Goal: Task Accomplishment & Management: Complete application form

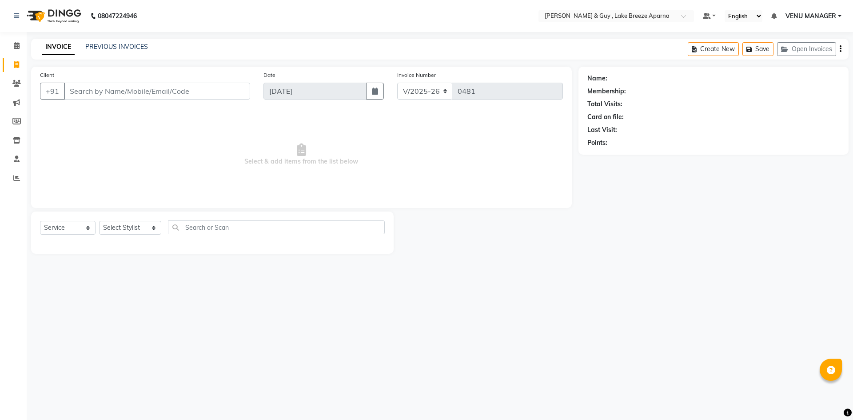
select select "8690"
select select "service"
click at [94, 40] on div "INVOICE PREVIOUS INVOICES Create New Save Open Invoices" at bounding box center [440, 49] width 818 height 21
click at [108, 45] on link "PREVIOUS INVOICES" at bounding box center [116, 47] width 63 height 8
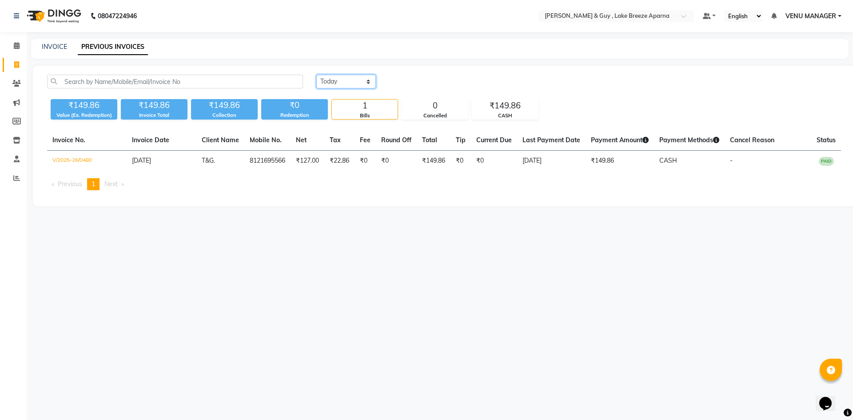
click at [329, 81] on select "Today Yesterday Custom Range" at bounding box center [346, 82] width 60 height 14
select select "range"
click at [316, 75] on select "Today Yesterday Custom Range" at bounding box center [346, 82] width 60 height 14
click at [436, 81] on input "[DATE]" at bounding box center [418, 82] width 62 height 12
select select "9"
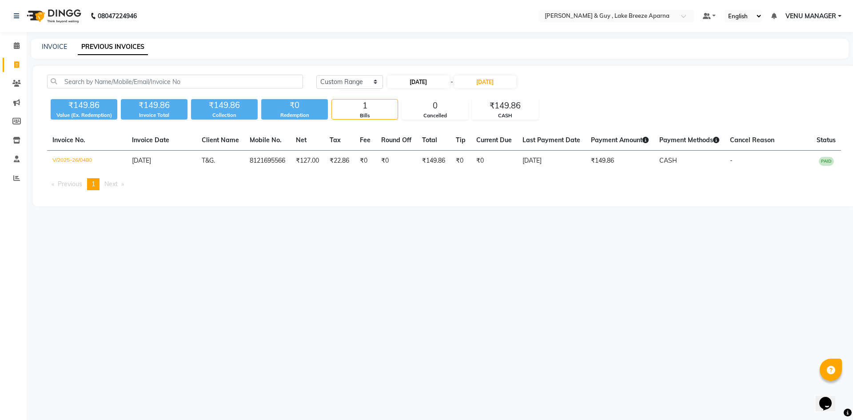
select select "2025"
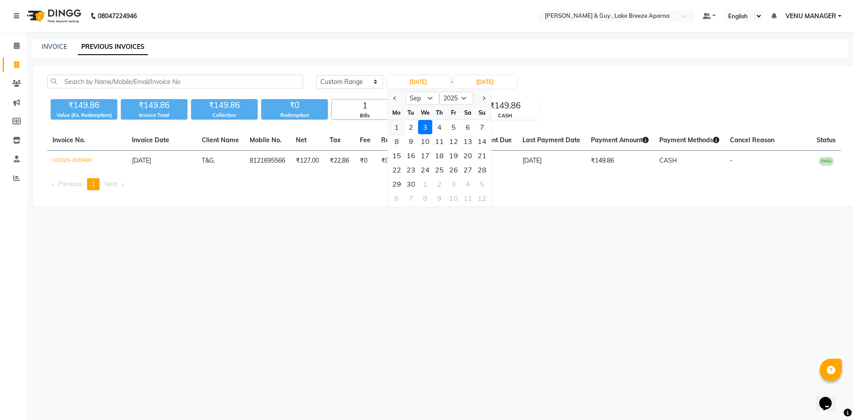
click at [397, 124] on div "1" at bounding box center [397, 127] width 14 height 14
type input "01-09-2025"
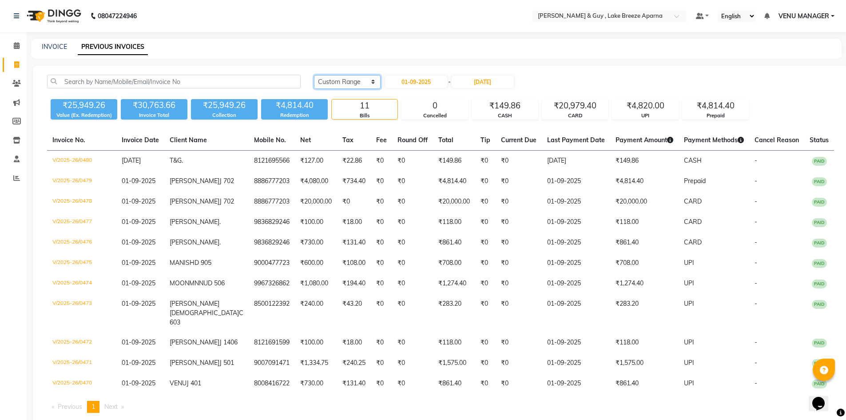
click at [353, 81] on select "Today Yesterday Custom Range" at bounding box center [347, 82] width 67 height 14
click at [314, 75] on select "Today Yesterday Custom Range" at bounding box center [347, 82] width 67 height 14
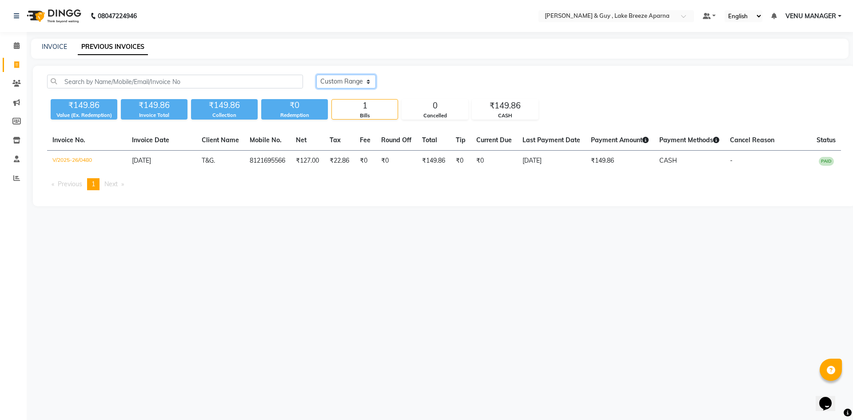
click at [351, 80] on select "Today Yesterday Custom Range" at bounding box center [346, 82] width 60 height 14
select select "range"
click at [316, 75] on select "Today Yesterday Custom Range" at bounding box center [346, 82] width 60 height 14
click at [428, 83] on input "[DATE]" at bounding box center [418, 82] width 62 height 12
select select "9"
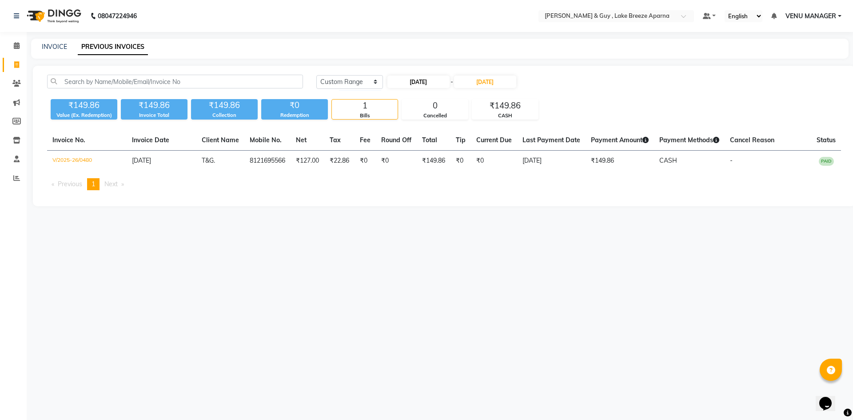
select select "2025"
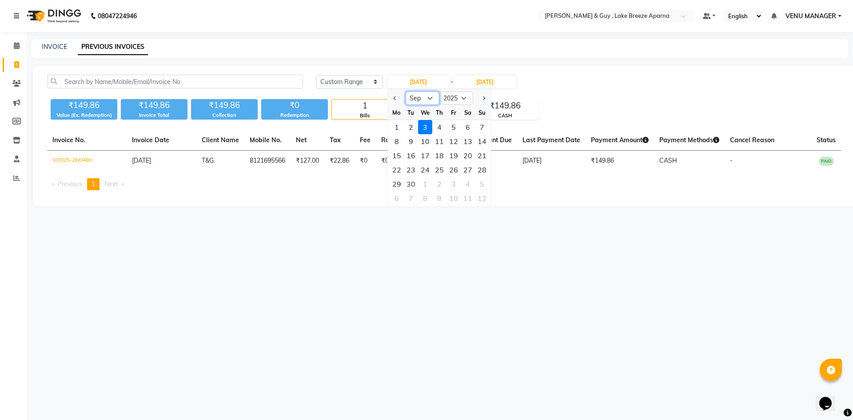
click at [431, 99] on select "Jan Feb Mar Apr May Jun Jul Aug Sep Oct Nov Dec" at bounding box center [423, 98] width 34 height 13
select select "8"
click at [406, 92] on select "Jan Feb Mar Apr May Jun Jul Aug Sep Oct Nov Dec" at bounding box center [423, 98] width 34 height 13
click at [457, 126] on div "1" at bounding box center [454, 127] width 14 height 14
type input "01-08-2025"
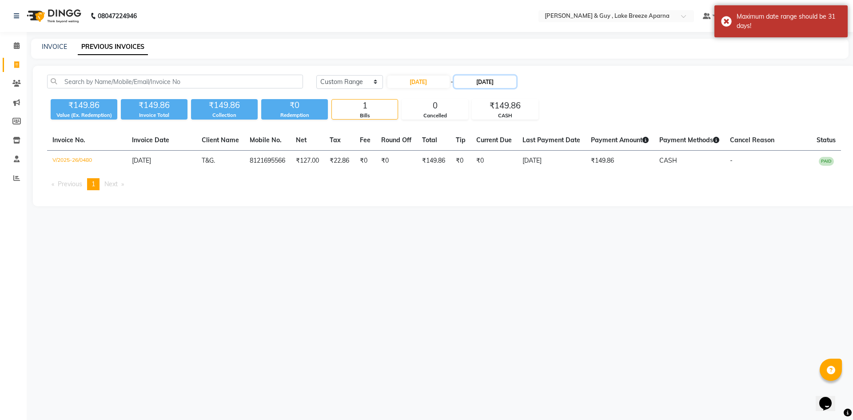
click at [495, 80] on input "[DATE]" at bounding box center [485, 82] width 62 height 12
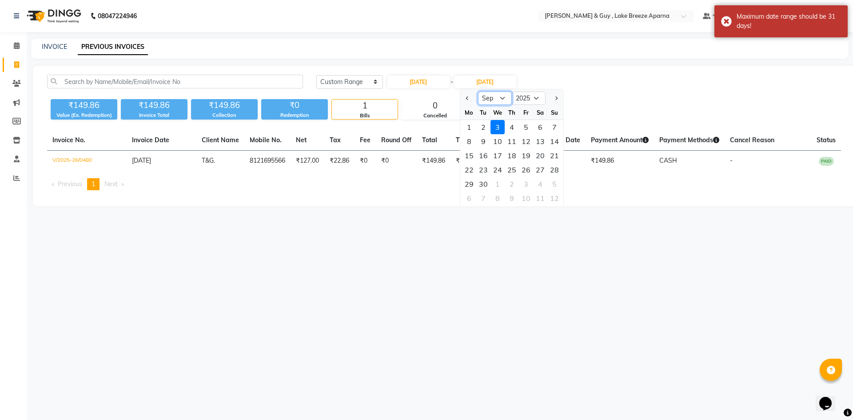
click at [499, 99] on select "Aug Sep Oct Nov Dec" at bounding box center [495, 98] width 34 height 13
select select "8"
click at [478, 92] on select "Aug Sep Oct Nov Dec" at bounding box center [495, 98] width 34 height 13
click at [560, 186] on div "31" at bounding box center [554, 184] width 14 height 14
type input "31-08-2025"
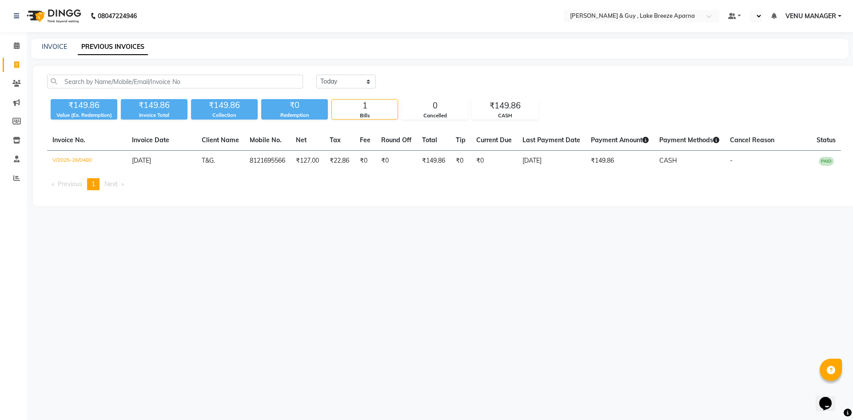
select select "en"
click at [55, 46] on link "INVOICE" at bounding box center [54, 47] width 25 height 8
select select "8690"
select select "service"
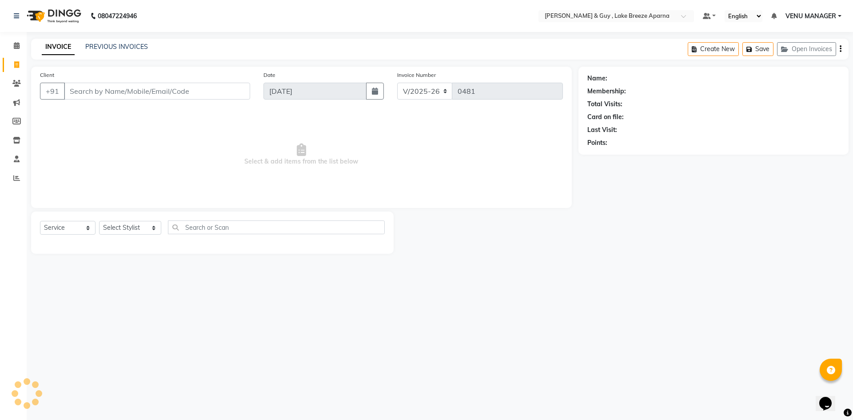
click at [560, 375] on div "08047224946 Select Location × [PERSON_NAME] & Guy , Lake Breeze Aparna Default …" at bounding box center [426, 210] width 853 height 420
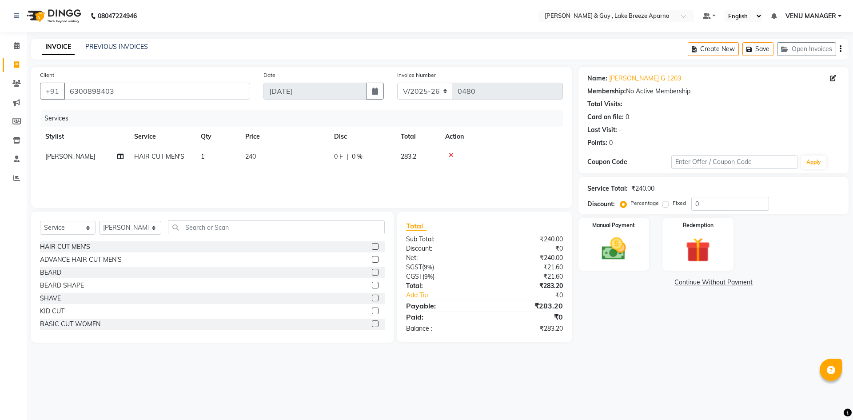
select select "8690"
select select "service"
select select "87992"
click at [623, 257] on img at bounding box center [613, 248] width 41 height 29
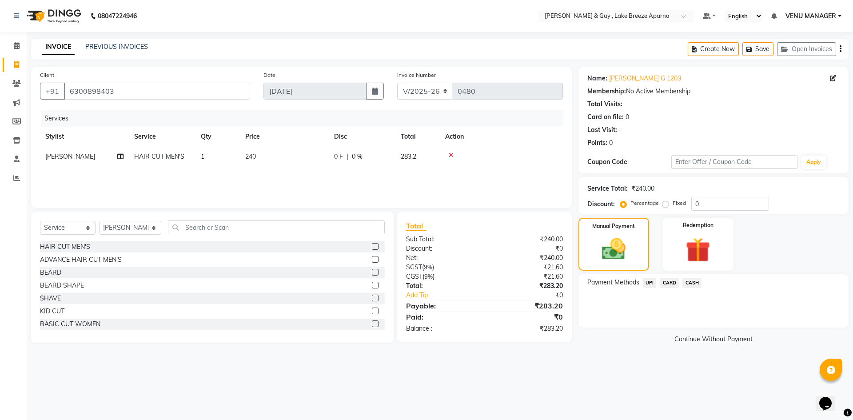
click at [652, 283] on span "UPI" at bounding box center [650, 283] width 14 height 10
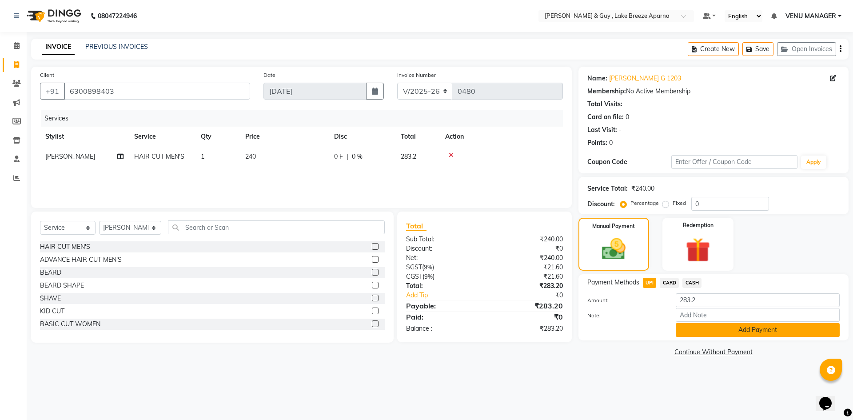
click at [698, 328] on button "Add Payment" at bounding box center [758, 330] width 164 height 14
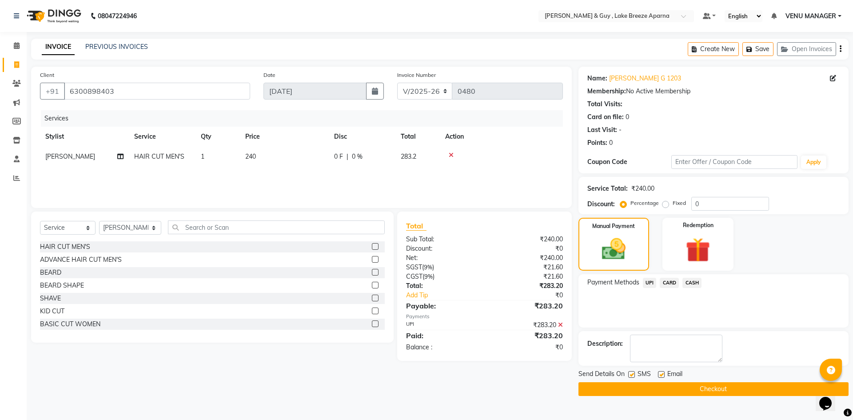
click at [666, 372] on div "Email" at bounding box center [674, 374] width 32 height 11
click at [662, 376] on label at bounding box center [661, 374] width 7 height 7
click at [662, 376] on input "checkbox" at bounding box center [661, 375] width 6 height 6
checkbox input "false"
click at [660, 392] on button "Checkout" at bounding box center [713, 389] width 270 height 14
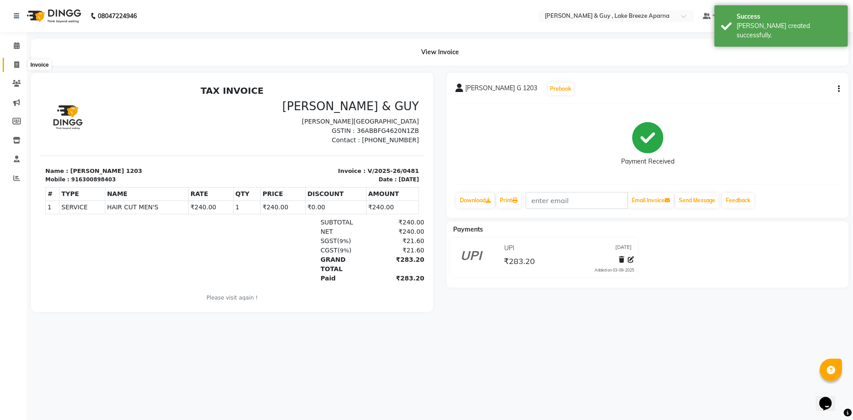
click at [9, 62] on span at bounding box center [17, 65] width 16 height 10
select select "8690"
select select "service"
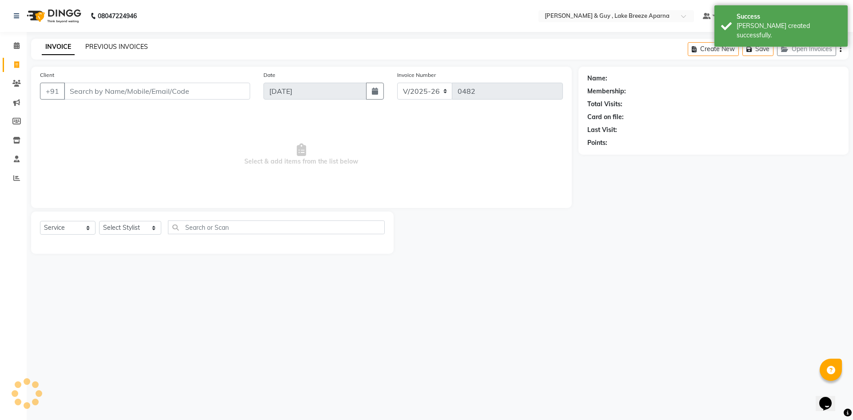
click at [128, 45] on link "PREVIOUS INVOICES" at bounding box center [116, 47] width 63 height 8
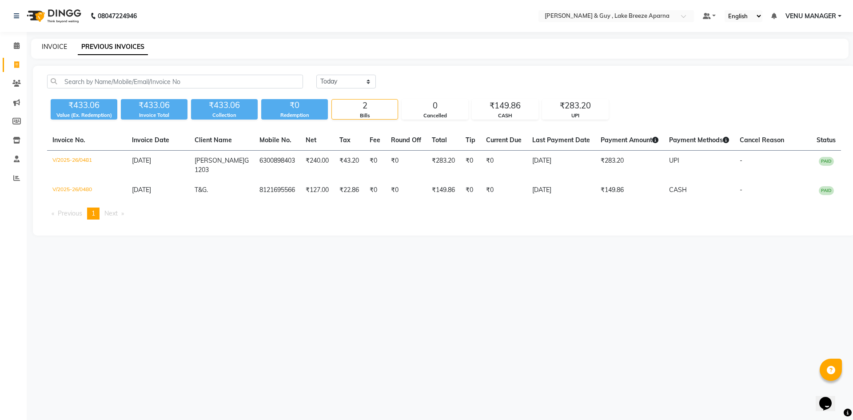
click at [57, 49] on link "INVOICE" at bounding box center [54, 47] width 25 height 8
select select "8690"
select select "service"
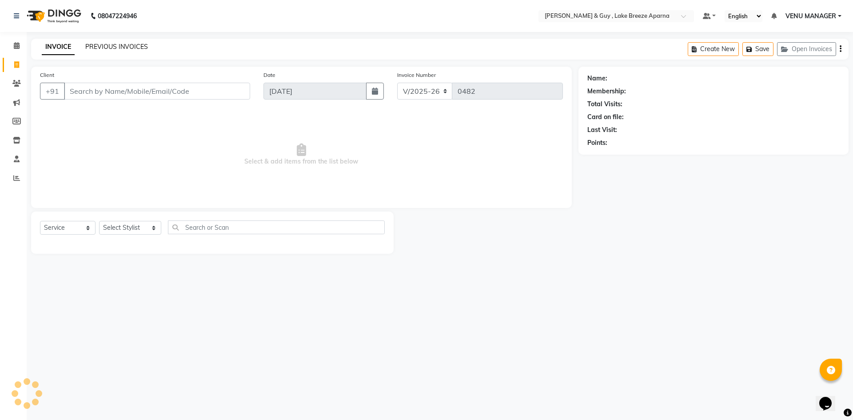
click at [114, 43] on link "PREVIOUS INVOICES" at bounding box center [116, 47] width 63 height 8
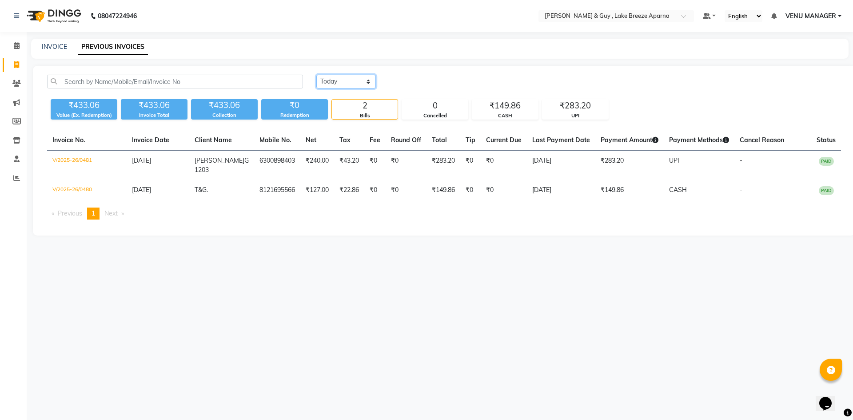
click at [346, 84] on select "Today Yesterday Custom Range" at bounding box center [346, 82] width 60 height 14
select select "range"
click at [316, 75] on select "Today Yesterday Custom Range" at bounding box center [346, 82] width 60 height 14
click at [434, 84] on input "[DATE]" at bounding box center [418, 82] width 62 height 12
select select "9"
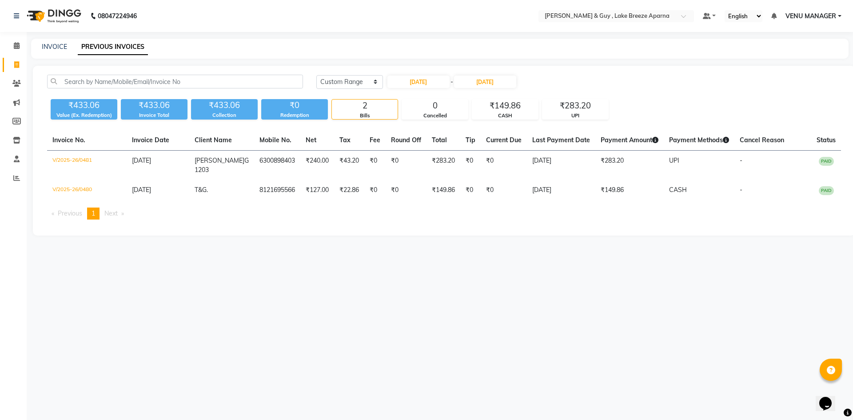
select select "2025"
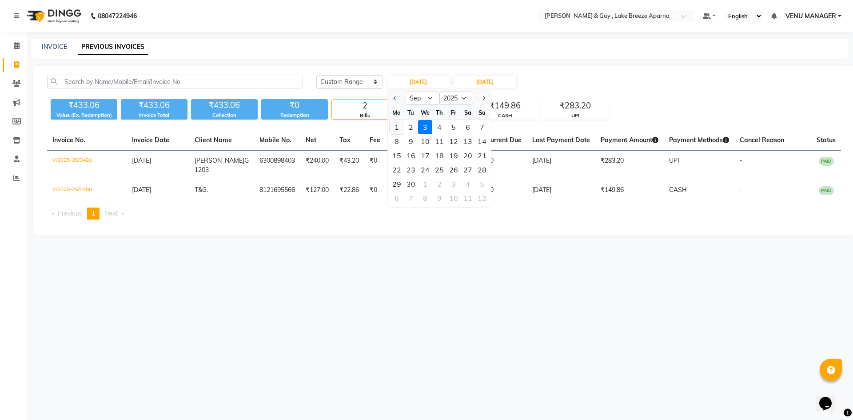
click at [396, 124] on div "1" at bounding box center [397, 127] width 14 height 14
type input "01-09-2025"
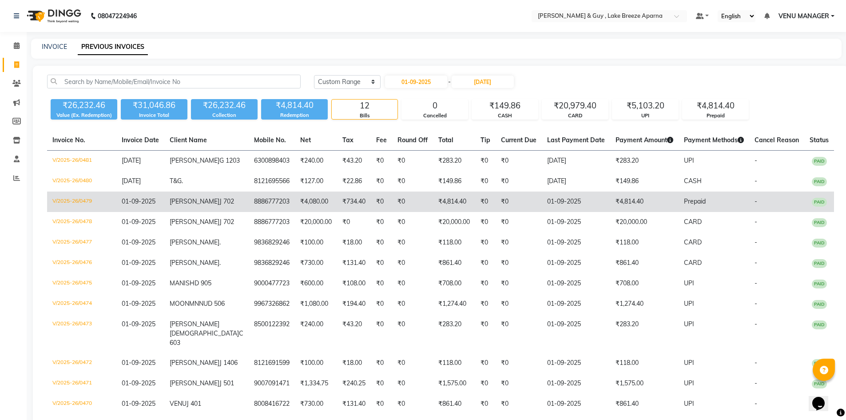
click at [254, 209] on td "8886777203" at bounding box center [272, 201] width 46 height 20
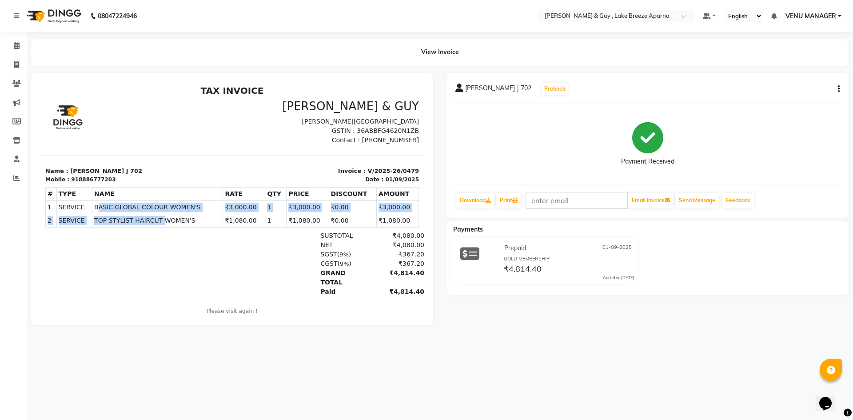
drag, startPoint x: 97, startPoint y: 208, endPoint x: 155, endPoint y: 215, distance: 58.6
click at [155, 215] on tbody "1 SERVICE SERVICE BASIC GLOBAL COLOUR WOMEN'S ₹3,000.00 2 SERVICE" at bounding box center [232, 213] width 373 height 27
click at [150, 219] on span "TOP STYLIST HAIRCUT WOMEN'S" at bounding box center [157, 220] width 127 height 9
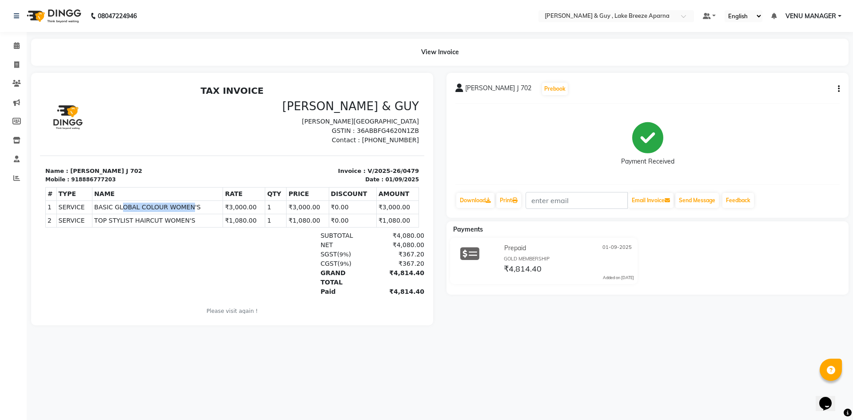
drag, startPoint x: 119, startPoint y: 210, endPoint x: 183, endPoint y: 209, distance: 64.0
click at [183, 209] on span "BASIC GLOBAL COLOUR WOMEN'S" at bounding box center [157, 207] width 127 height 9
click at [168, 219] on span "TOP STYLIST HAIRCUT WOMEN'S" at bounding box center [157, 220] width 127 height 9
drag, startPoint x: 100, startPoint y: 223, endPoint x: 156, endPoint y: 222, distance: 55.6
click at [156, 222] on span "TOP STYLIST HAIRCUT WOMEN'S" at bounding box center [157, 220] width 127 height 9
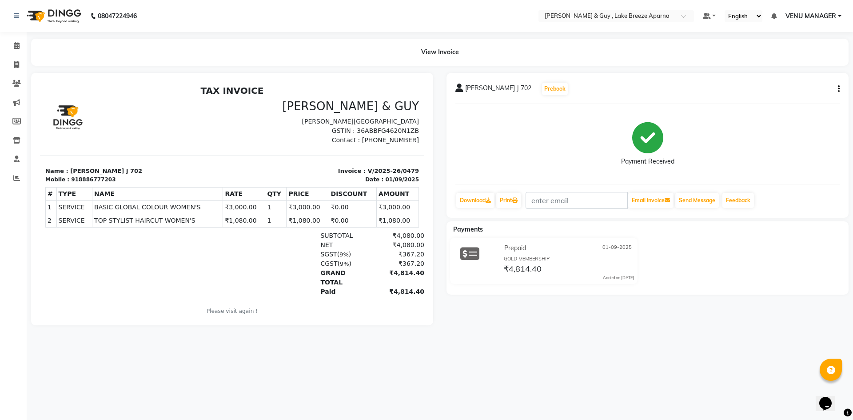
click at [156, 247] on div at bounding box center [107, 263] width 124 height 65
click at [839, 89] on icon "button" at bounding box center [839, 89] width 2 height 0
click at [778, 99] on div "Edit Invoice" at bounding box center [794, 100] width 61 height 11
select select "service"
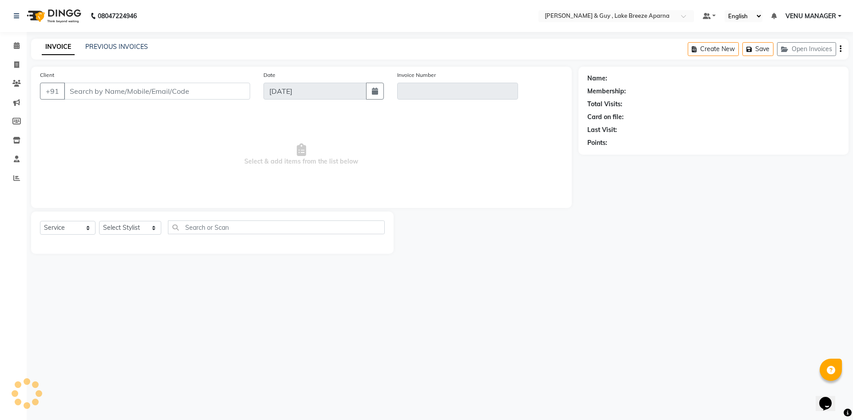
type input "8886777203"
type input "V/2025-26/0479"
type input "01-09-2025"
select select "select"
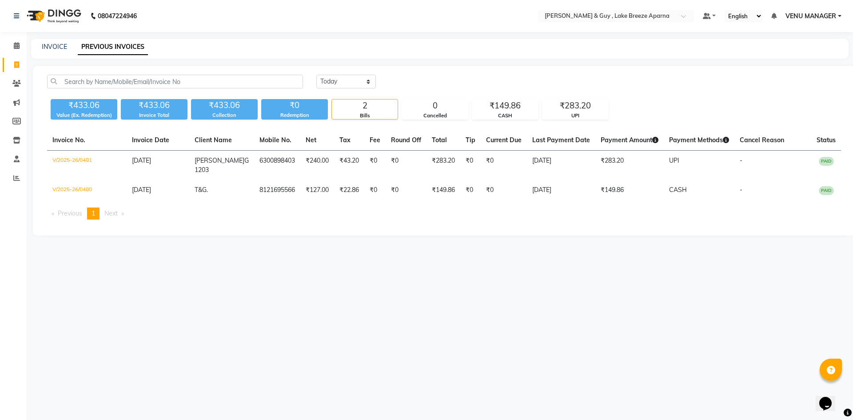
click at [52, 52] on div "INVOICE PREVIOUS INVOICES" at bounding box center [440, 49] width 818 height 20
click at [53, 44] on link "INVOICE" at bounding box center [54, 47] width 25 height 8
select select "8690"
select select "service"
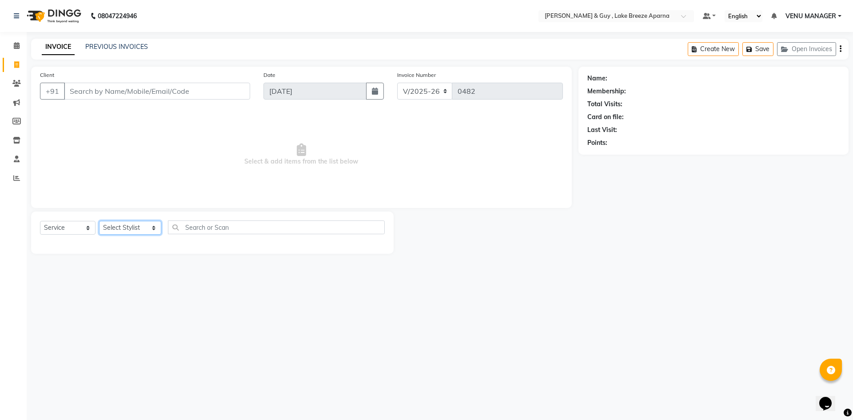
click at [128, 231] on select "Select Stylist ANAS ASLAM DANISH HANISHA MANAGER LAXMI RIMA RINKU SRAVANTHI SWA…" at bounding box center [130, 228] width 62 height 14
select select "87994"
click at [99, 221] on select "Select Stylist ANAS ASLAM DANISH HANISHA MANAGER LAXMI RIMA RINKU SRAVANTHI SWA…" at bounding box center [130, 228] width 62 height 14
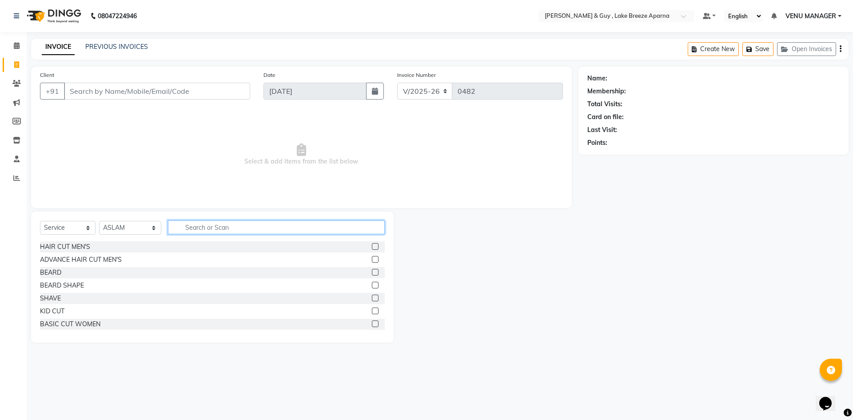
click at [235, 226] on input "text" at bounding box center [276, 227] width 217 height 14
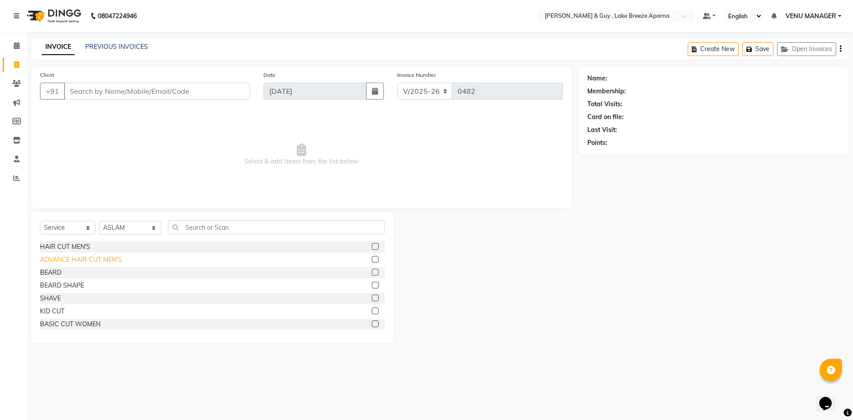
click at [104, 259] on div "ADVANCE HAIR CUT MEN'S" at bounding box center [81, 259] width 82 height 9
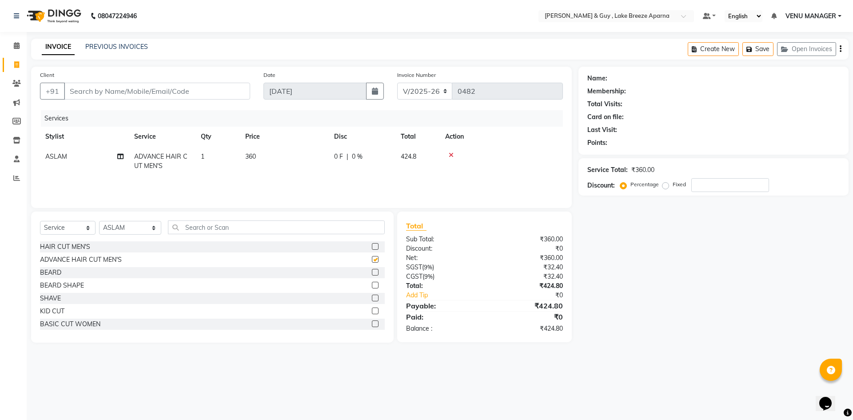
checkbox input "false"
click at [134, 88] on input "Client" at bounding box center [157, 91] width 186 height 17
type input "9"
type input "0"
type input "9052535397"
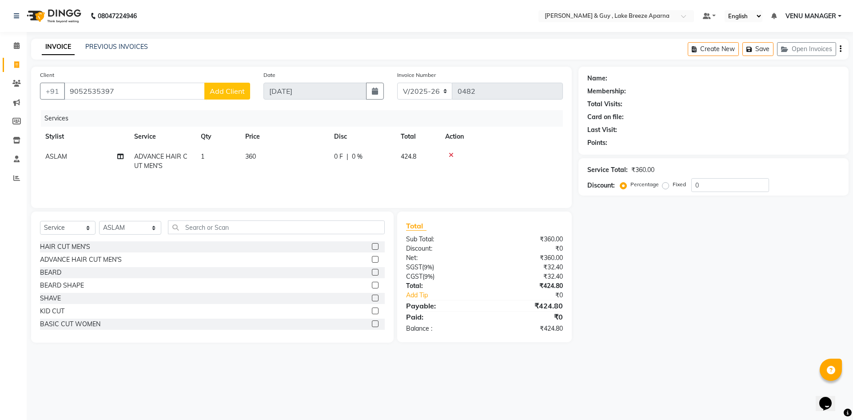
click at [219, 94] on span "Add Client" at bounding box center [227, 91] width 35 height 9
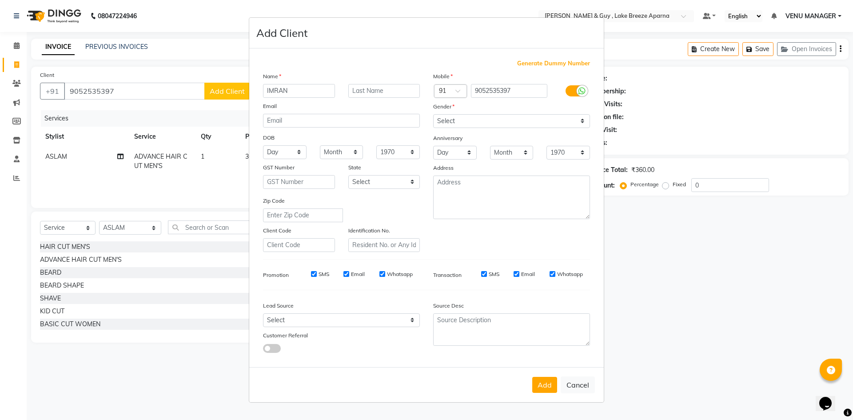
type input "IMRAN"
type input "K 806"
click at [494, 120] on select "Select Male Female Other Prefer Not To Say" at bounding box center [511, 121] width 157 height 14
select select "male"
click at [433, 114] on select "Select Male Female Other Prefer Not To Say" at bounding box center [511, 121] width 157 height 14
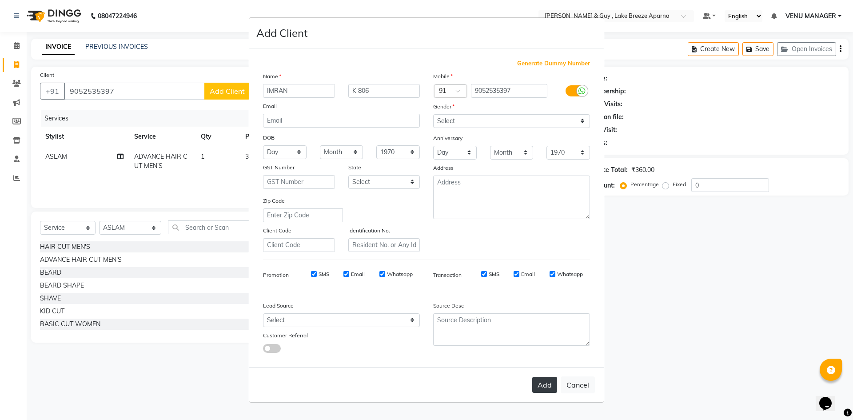
click at [547, 392] on button "Add" at bounding box center [544, 385] width 25 height 16
select select
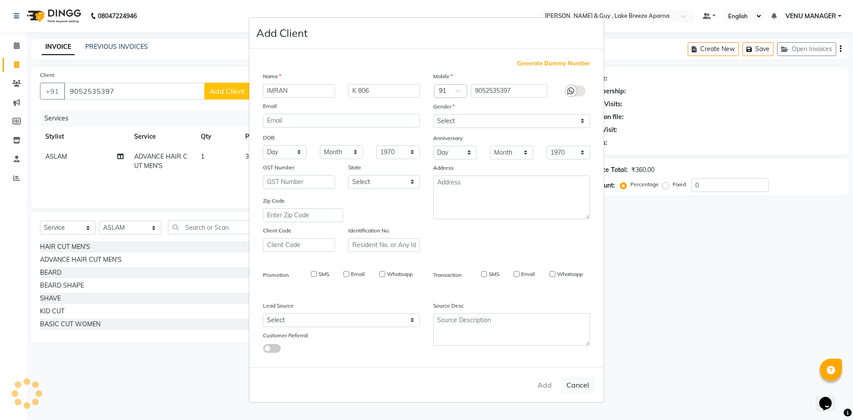
select select
checkbox input "false"
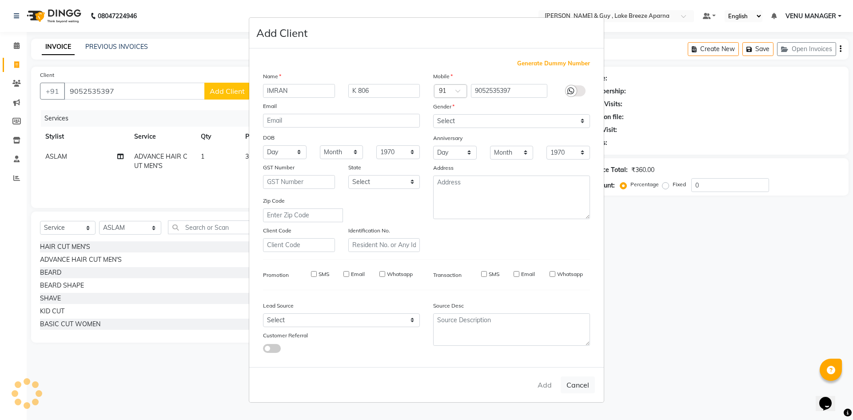
checkbox input "false"
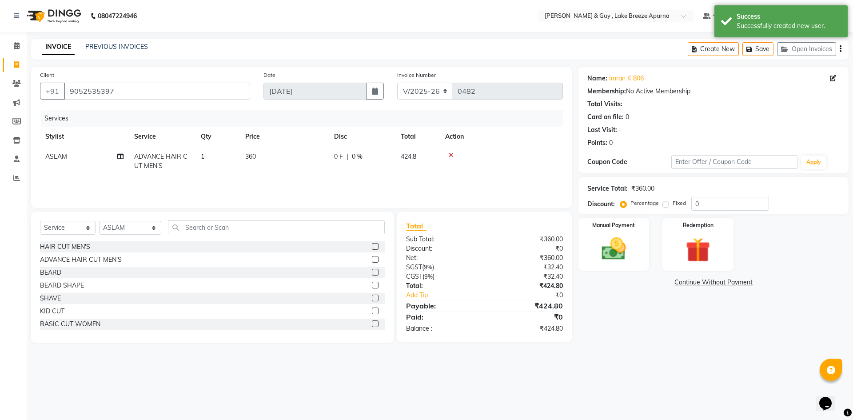
click at [632, 367] on div "08047224946 Select Location × Toni & Guy , Lake Breeze Aparna Default Panel My …" at bounding box center [426, 210] width 853 height 420
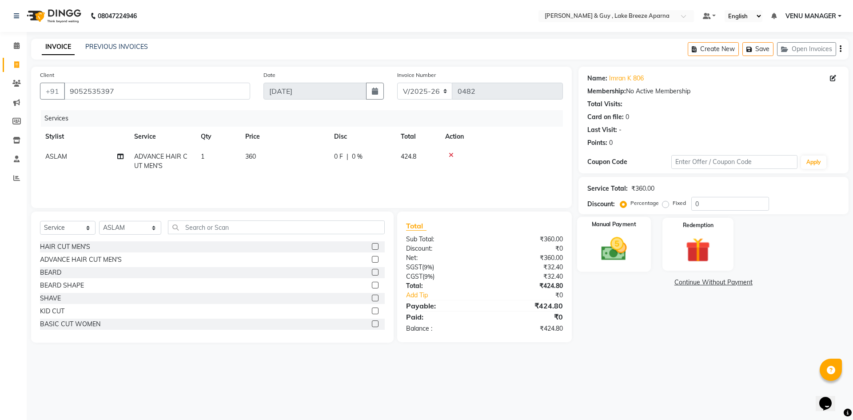
click at [618, 252] on img at bounding box center [613, 248] width 41 height 29
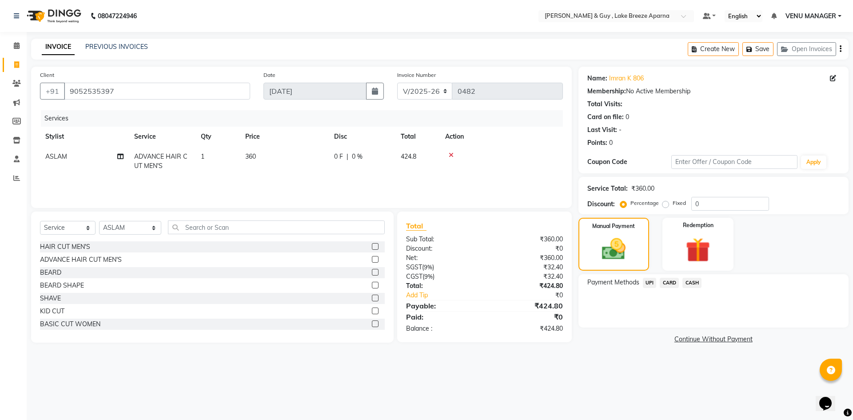
click at [646, 283] on span "UPI" at bounding box center [650, 283] width 14 height 10
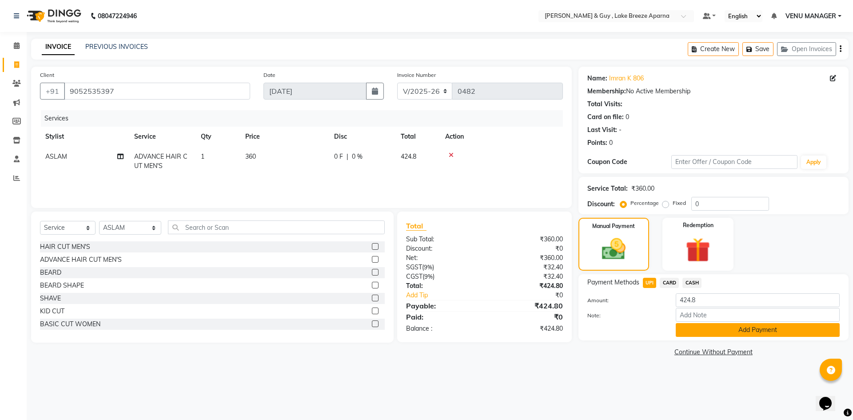
click at [693, 332] on button "Add Payment" at bounding box center [758, 330] width 164 height 14
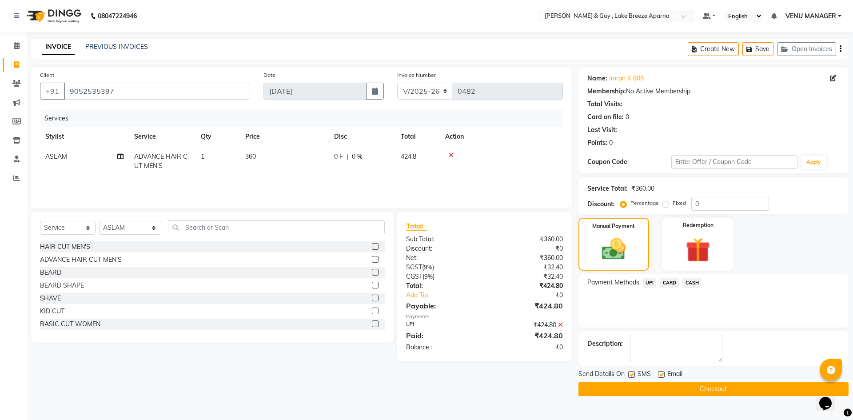
click at [660, 375] on label at bounding box center [661, 374] width 7 height 7
click at [660, 375] on input "checkbox" at bounding box center [661, 375] width 6 height 6
checkbox input "false"
click at [630, 385] on button "Checkout" at bounding box center [713, 389] width 270 height 14
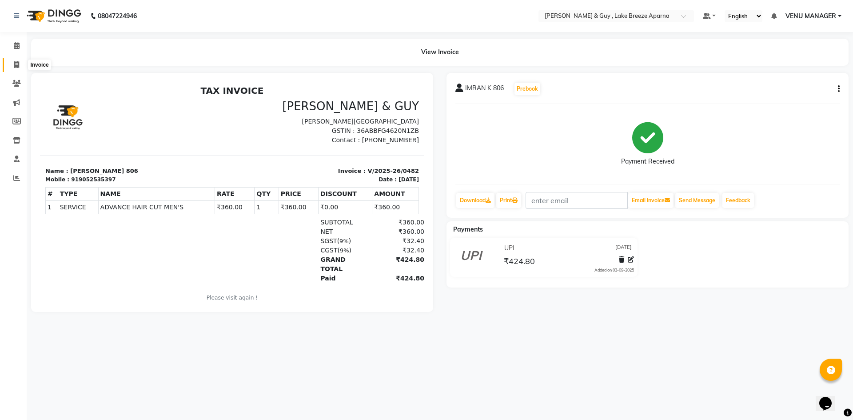
click at [13, 64] on span at bounding box center [17, 65] width 16 height 10
select select "8690"
select select "service"
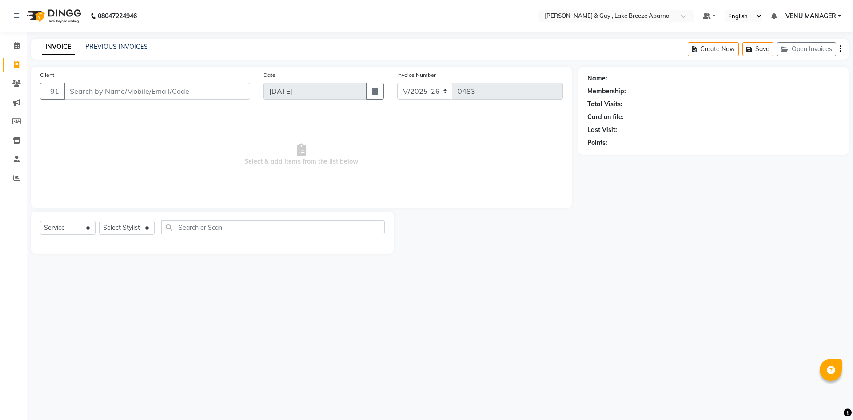
select select "8690"
select select "service"
select select "8690"
select select "service"
click at [19, 44] on icon at bounding box center [17, 45] width 6 height 7
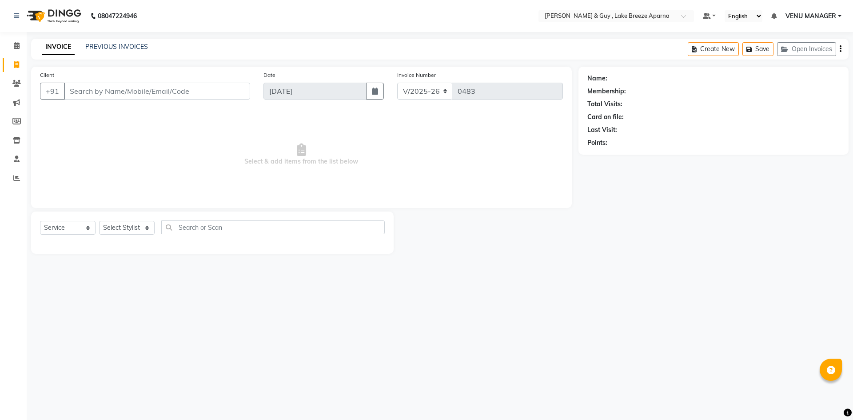
select select "8690"
select select "service"
click at [101, 92] on input "Client" at bounding box center [157, 91] width 186 height 17
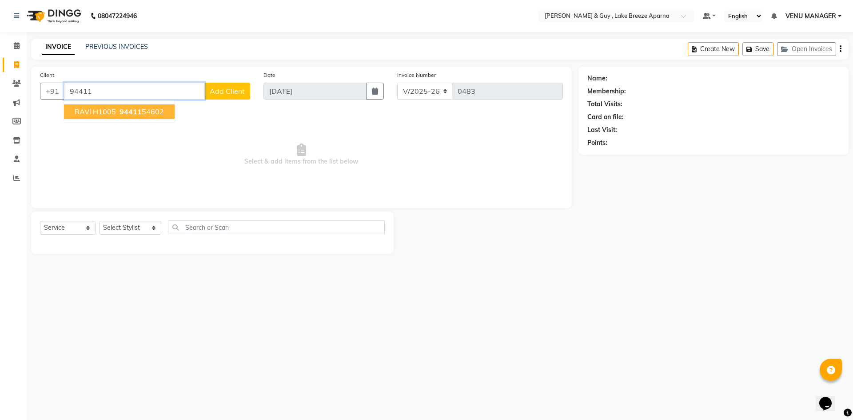
click at [146, 116] on ngb-highlight "94411 54602" at bounding box center [141, 111] width 46 height 9
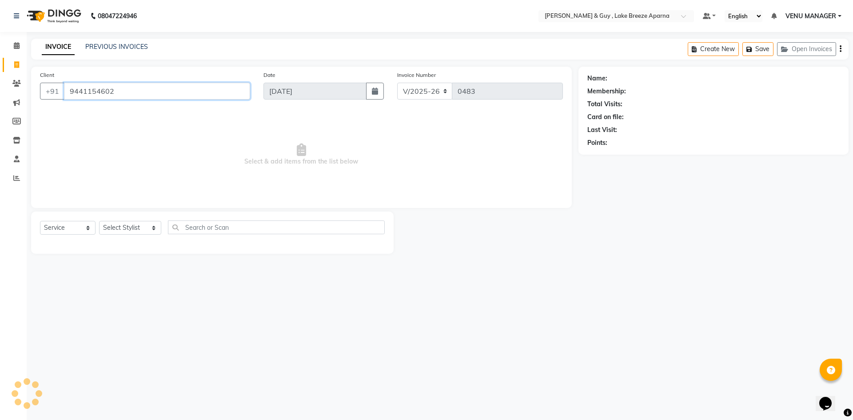
type input "9441154602"
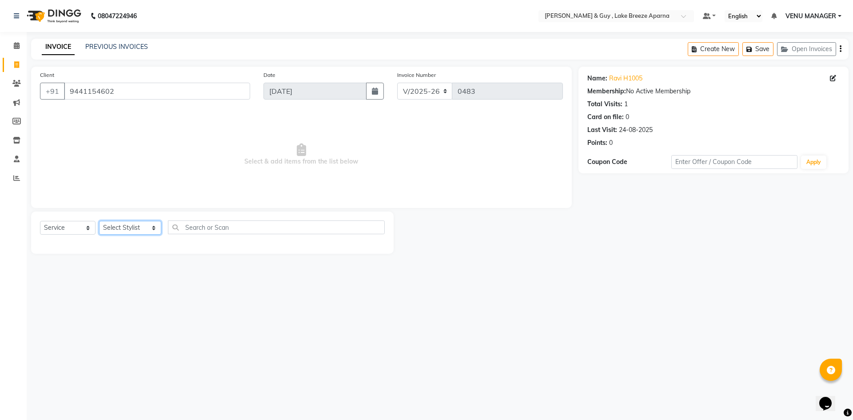
click at [138, 223] on select "Select Stylist ANAS ASLAM DANISH HANISHA MANAGER LAXMI RIMA RINKU SRAVANTHI SWA…" at bounding box center [130, 228] width 62 height 14
select select "87992"
click at [99, 221] on select "Select Stylist ANAS ASLAM DANISH HANISHA MANAGER LAXMI RIMA RINKU SRAVANTHI SWA…" at bounding box center [130, 228] width 62 height 14
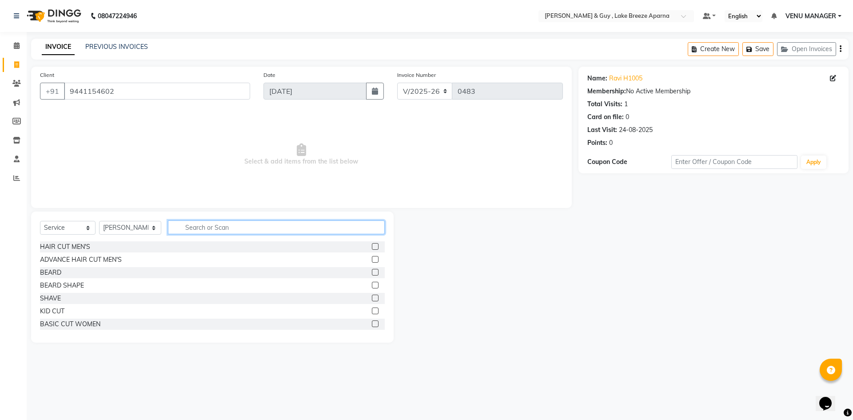
click at [220, 227] on input "text" at bounding box center [276, 227] width 217 height 14
click at [64, 252] on div "HAIR CUT MEN'S ADVANCE HAIR CUT MEN'S BEARD BEARD SHAPE SHAVE KID CUT BASIC CUT…" at bounding box center [212, 285] width 345 height 89
click at [67, 246] on div "HAIR CUT MEN'S" at bounding box center [65, 246] width 50 height 9
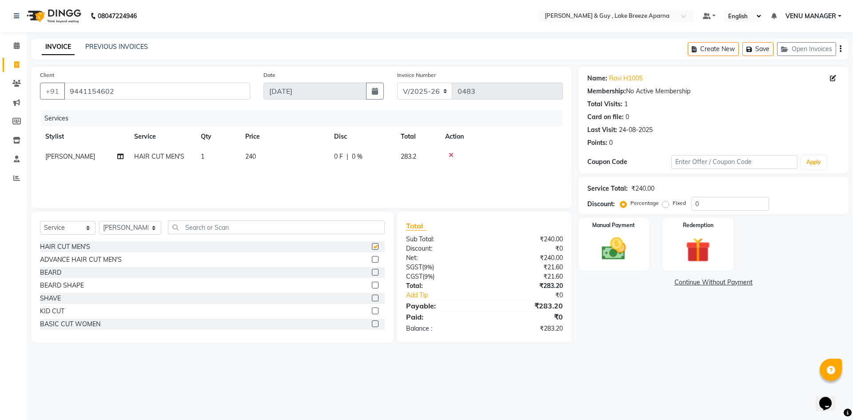
checkbox input "false"
click at [257, 153] on td "240" at bounding box center [284, 157] width 89 height 20
select select "87992"
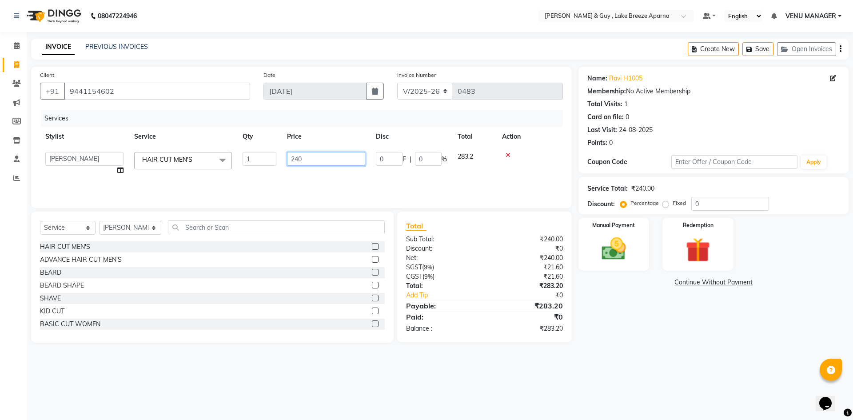
click at [299, 157] on input "240" at bounding box center [326, 159] width 78 height 14
type input "200"
click at [638, 316] on div "Name: Ravi H1005 Membership: No Active Membership Total Visits: 1 Card on file:…" at bounding box center [716, 205] width 277 height 276
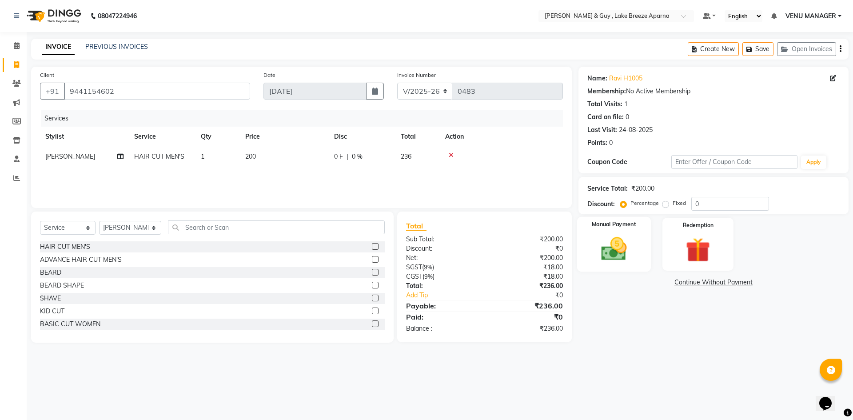
click at [606, 250] on img at bounding box center [613, 248] width 41 height 29
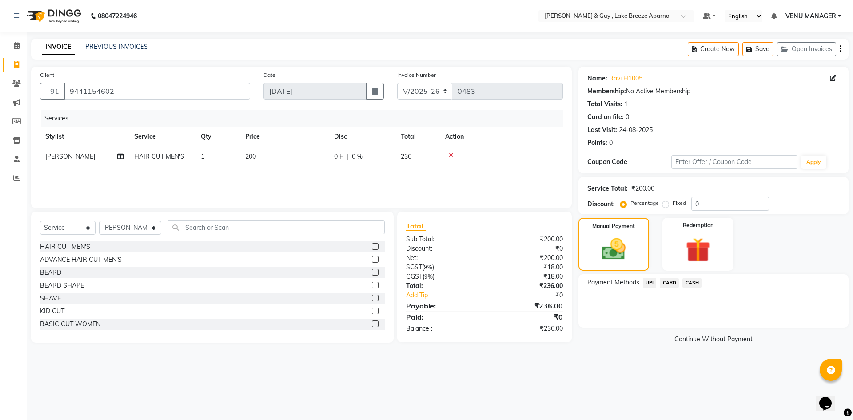
click at [653, 289] on div "UPI" at bounding box center [647, 284] width 17 height 12
click at [651, 283] on span "UPI" at bounding box center [650, 283] width 14 height 10
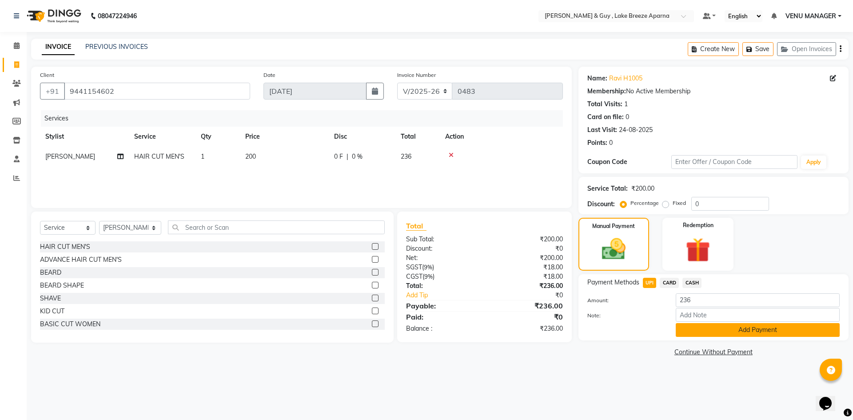
click at [697, 330] on button "Add Payment" at bounding box center [758, 330] width 164 height 14
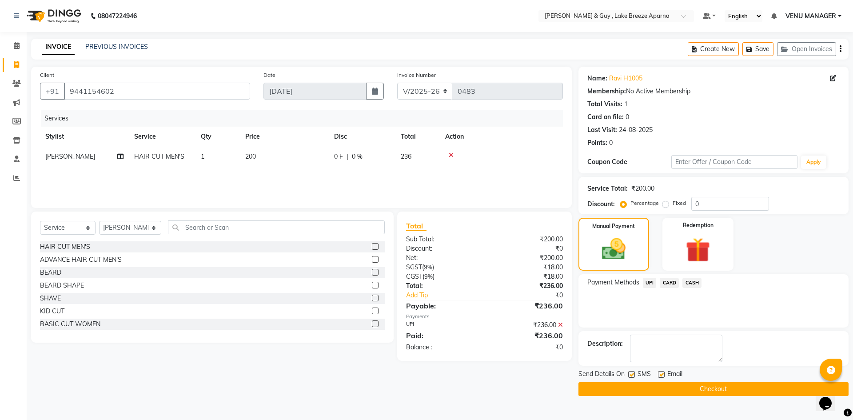
click at [658, 373] on label at bounding box center [661, 374] width 7 height 7
click at [658, 373] on input "checkbox" at bounding box center [661, 375] width 6 height 6
checkbox input "false"
click at [730, 388] on button "Checkout" at bounding box center [713, 389] width 270 height 14
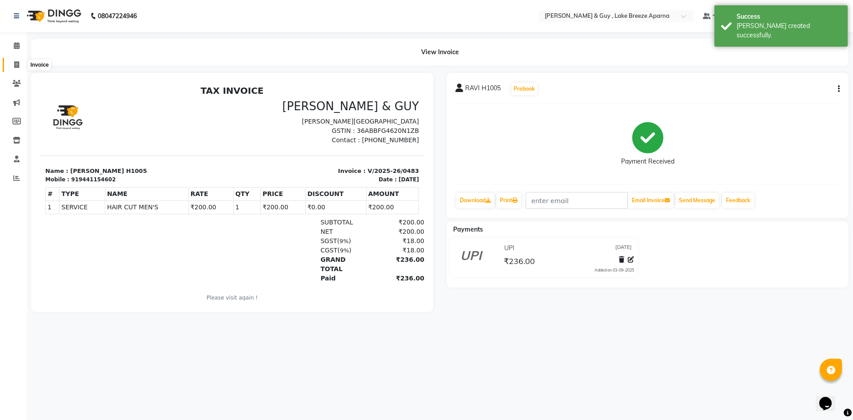
drag, startPoint x: 18, startPoint y: 66, endPoint x: 21, endPoint y: 63, distance: 4.7
click at [18, 66] on icon at bounding box center [16, 64] width 5 height 7
select select "service"
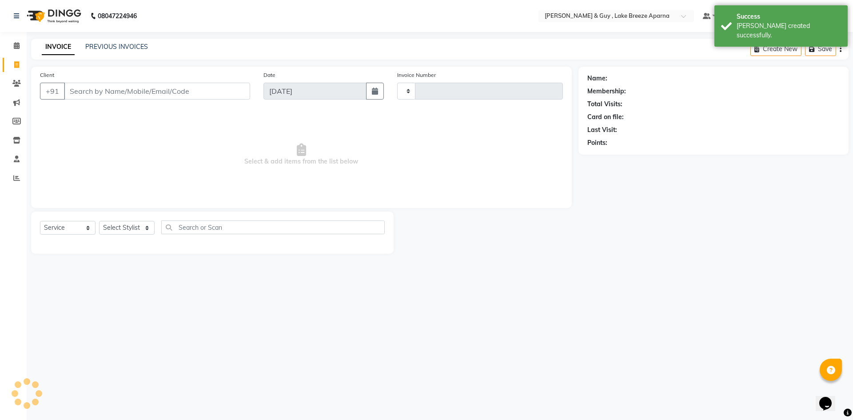
type input "0484"
select select "8690"
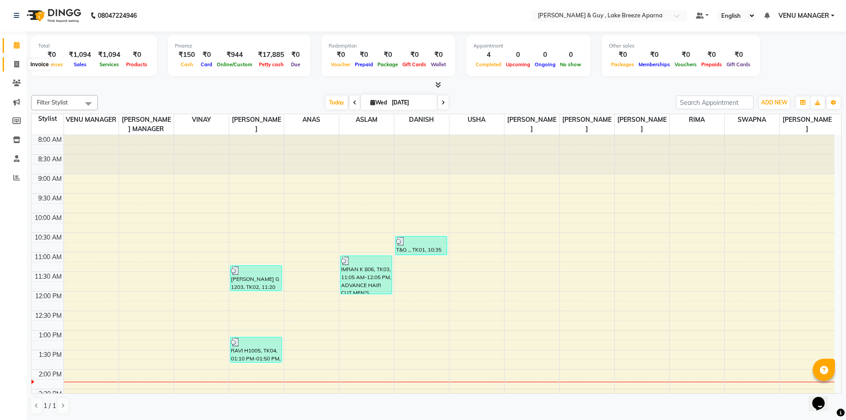
click at [12, 64] on span at bounding box center [17, 65] width 16 height 10
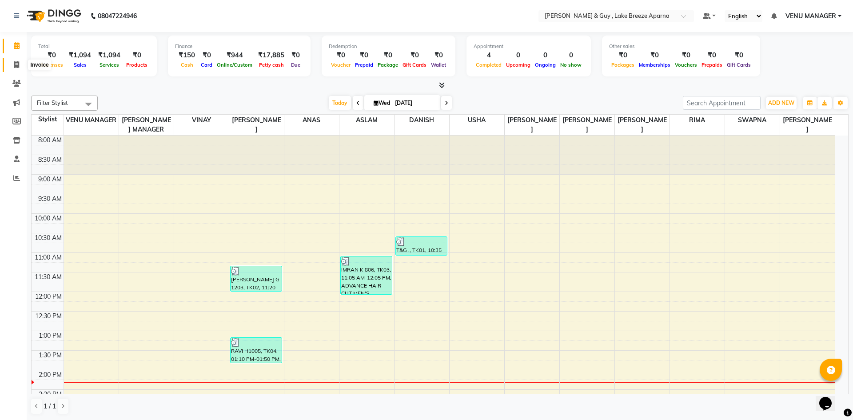
select select "8690"
select select "service"
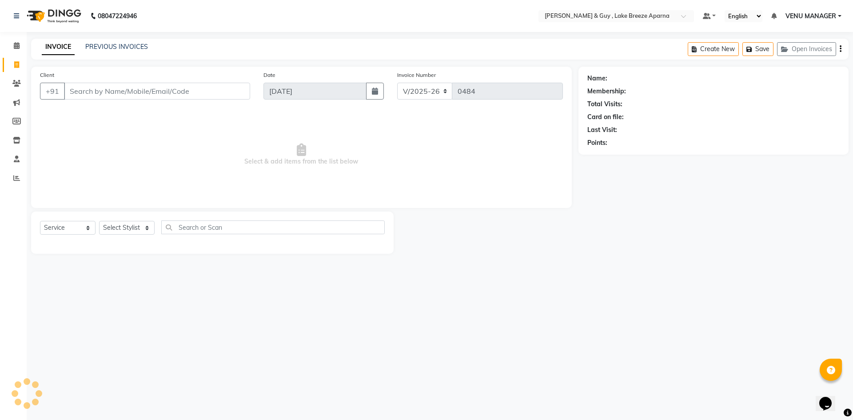
click at [88, 93] on input "Client" at bounding box center [157, 91] width 186 height 17
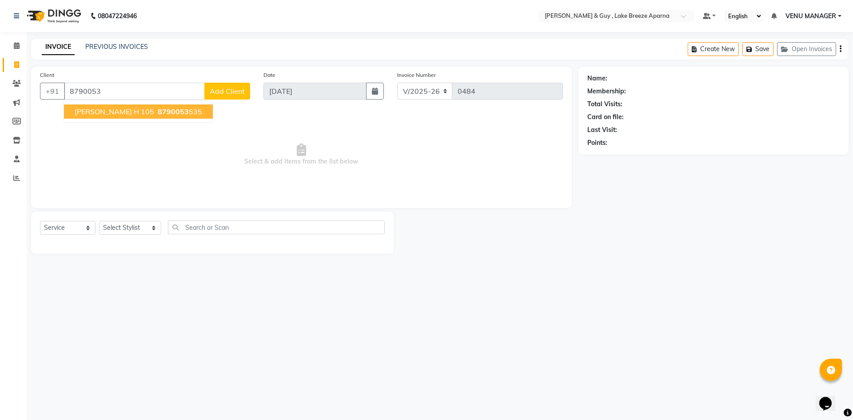
type input "8790053"
click at [638, 288] on div "08047224946 Select Location × [PERSON_NAME] & Guy , Lake Breeze Aparna Default …" at bounding box center [426, 210] width 853 height 420
